Goal: Task Accomplishment & Management: Manage account settings

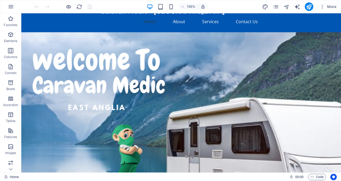
scroll to position [7, 0]
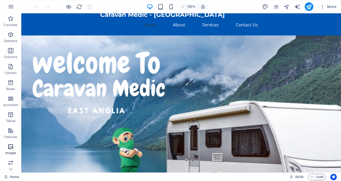
click at [10, 147] on icon "button" at bounding box center [10, 146] width 6 height 6
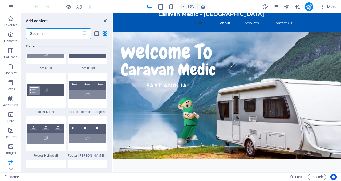
scroll to position [3750, 0]
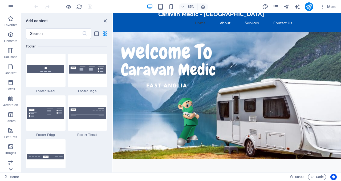
click at [10, 169] on icon at bounding box center [10, 169] width 7 height 7
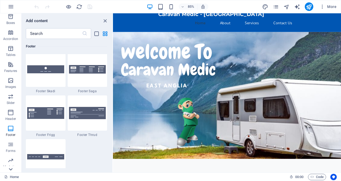
scroll to position [81, 0]
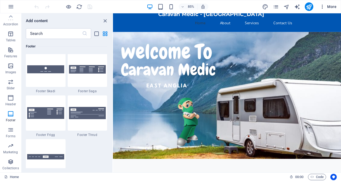
click at [330, 6] on span "More" at bounding box center [328, 6] width 17 height 5
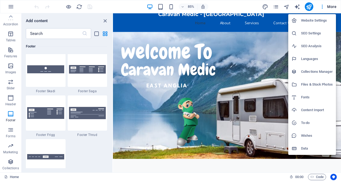
click at [329, 7] on div at bounding box center [170, 90] width 341 height 181
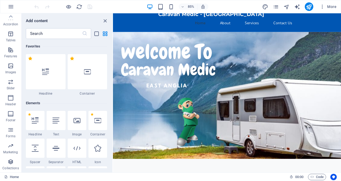
scroll to position [0, 0]
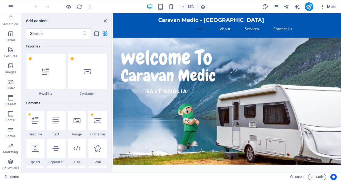
click at [329, 5] on span "More" at bounding box center [328, 6] width 17 height 5
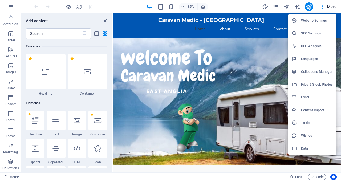
click at [308, 33] on h6 "SEO Settings" at bounding box center [317, 33] width 32 height 6
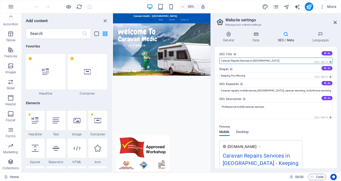
click at [220, 61] on input "Caravan Repairs Services in [GEOGRAPHIC_DATA]" at bounding box center [275, 61] width 113 height 6
drag, startPoint x: 337, startPoint y: 76, endPoint x: 335, endPoint y: 86, distance: 10.1
click at [335, 86] on div "General Data SEO / Meta Languages Website name Caravan Medic [GEOGRAPHIC_DATA] …" at bounding box center [276, 99] width 130 height 145
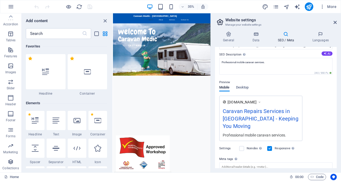
scroll to position [53, 0]
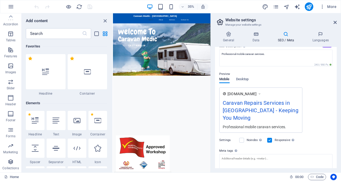
click at [224, 94] on icon at bounding box center [224, 93] width 3 height 3
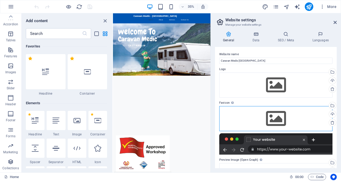
click at [289, 116] on div "Drag files here, click to choose files or select files from Files or our free s…" at bounding box center [275, 118] width 113 height 25
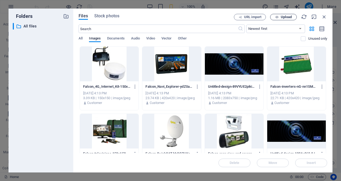
click at [280, 17] on span "Upload" at bounding box center [284, 16] width 22 height 3
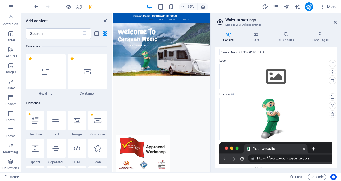
scroll to position [0, 0]
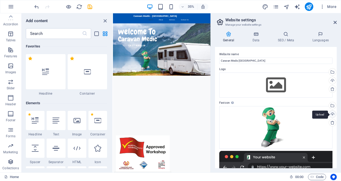
click at [330, 114] on div "Upload" at bounding box center [332, 115] width 8 height 8
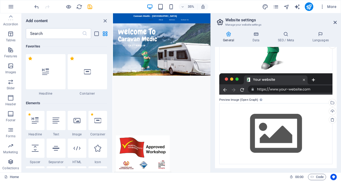
scroll to position [78, 0]
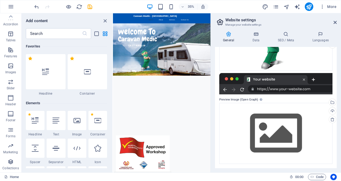
click at [242, 89] on div at bounding box center [275, 83] width 113 height 21
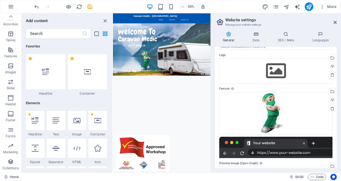
scroll to position [0, 0]
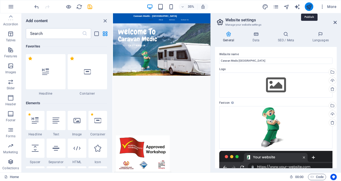
click at [308, 6] on icon "publish" at bounding box center [309, 7] width 6 height 6
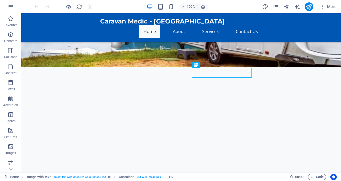
scroll to position [155, 0]
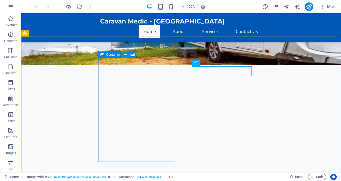
click at [125, 55] on icon at bounding box center [125, 55] width 3 height 6
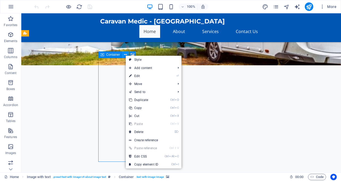
click at [125, 55] on icon at bounding box center [125, 55] width 3 height 6
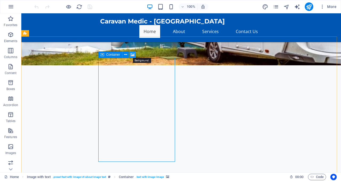
click at [132, 54] on icon at bounding box center [133, 55] width 4 height 6
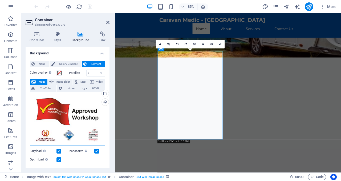
click at [73, 103] on div "Drag files here, click to choose files or select files from Files or our free s…" at bounding box center [67, 120] width 75 height 52
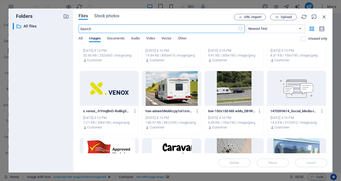
scroll to position [3209, 0]
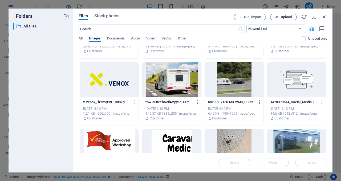
click at [282, 18] on span "Upload" at bounding box center [286, 16] width 11 height 3
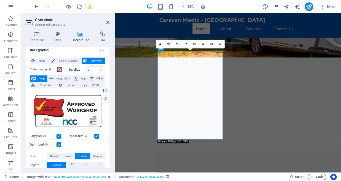
scroll to position [0, 0]
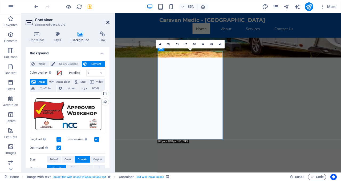
click at [107, 22] on icon at bounding box center [107, 22] width 3 height 4
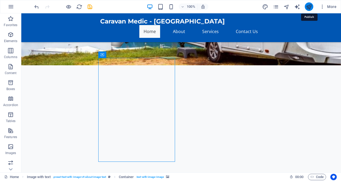
click at [310, 6] on icon "publish" at bounding box center [309, 7] width 6 height 6
checkbox input "false"
